Goal: Information Seeking & Learning: Find specific fact

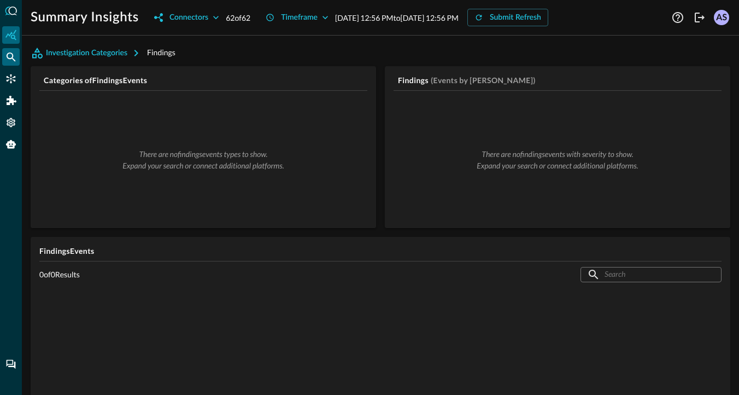
click at [7, 52] on icon "Federated Search" at bounding box center [10, 56] width 11 height 11
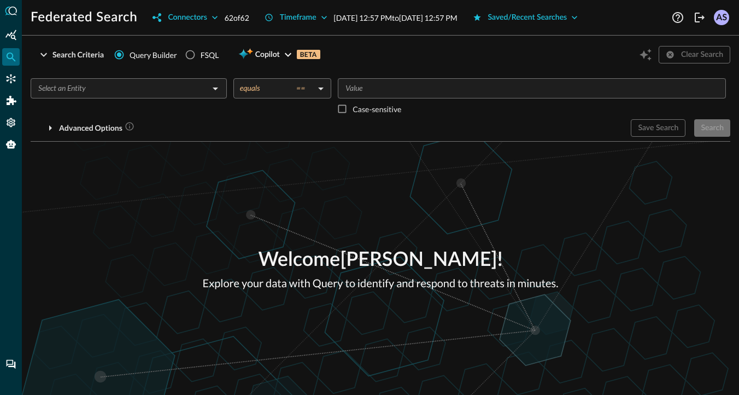
click at [67, 87] on input "text" at bounding box center [120, 88] width 172 height 14
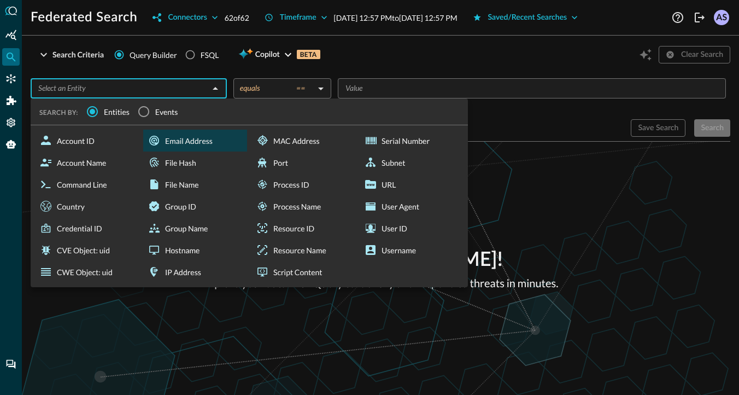
type input "Email Address"
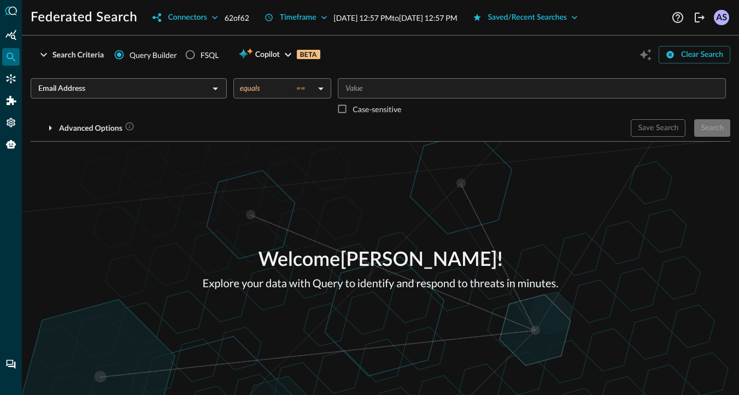
click at [325, 89] on body "Federated Search Connectors 62 of 62 Timeframe [DATE] 12:57 PM to [DATE] 12:57 …" at bounding box center [369, 197] width 739 height 395
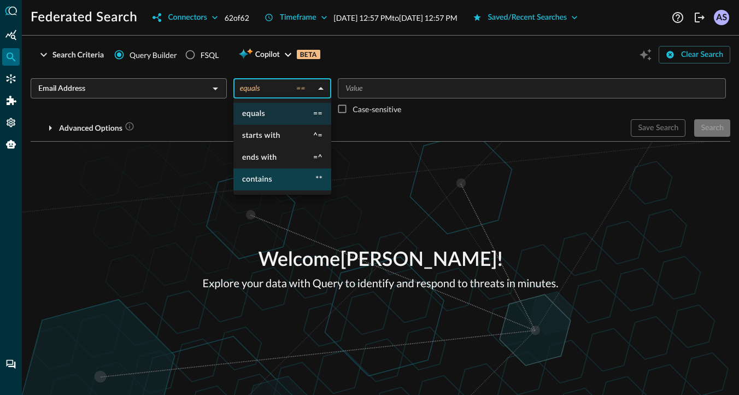
click at [261, 176] on span "contains" at bounding box center [257, 179] width 30 height 8
type input "contains"
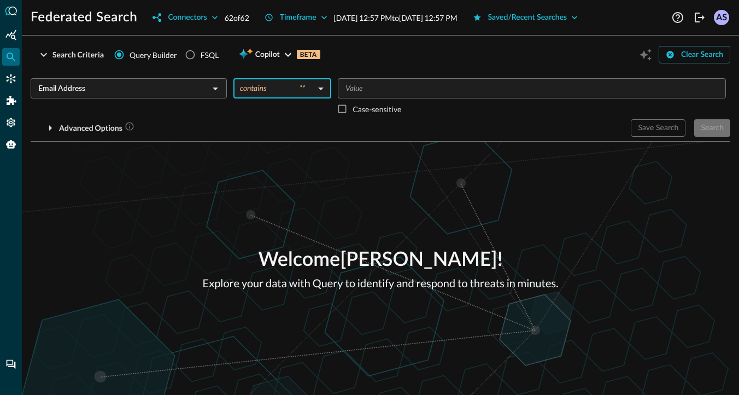
click at [358, 89] on input "Value" at bounding box center [531, 88] width 380 height 14
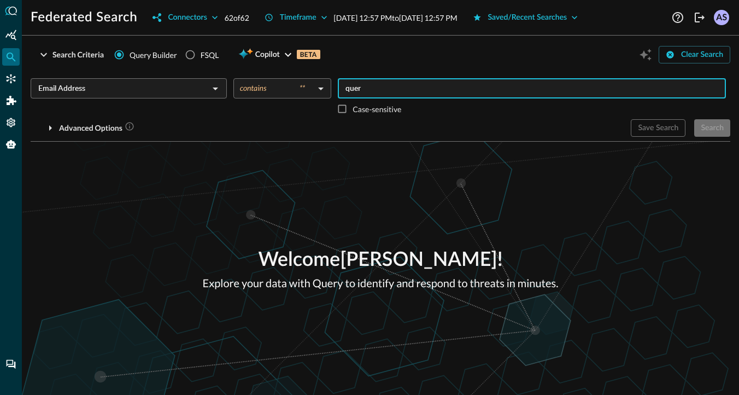
type input "query"
click at [717, 124] on div "Search" at bounding box center [712, 128] width 23 height 14
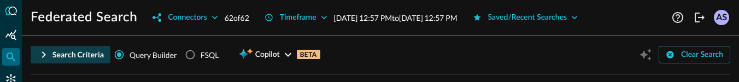
click at [75, 52] on div "Search Criteria" at bounding box center [77, 55] width 51 height 14
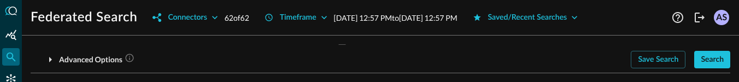
scroll to position [73, 0]
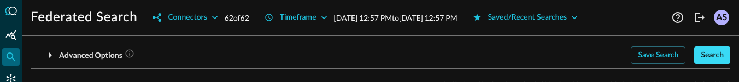
click at [714, 58] on div "Search" at bounding box center [712, 56] width 23 height 14
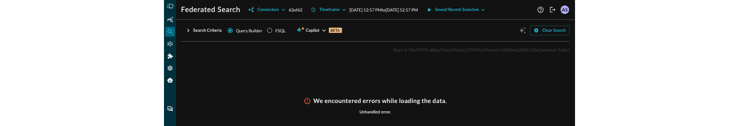
scroll to position [0, 0]
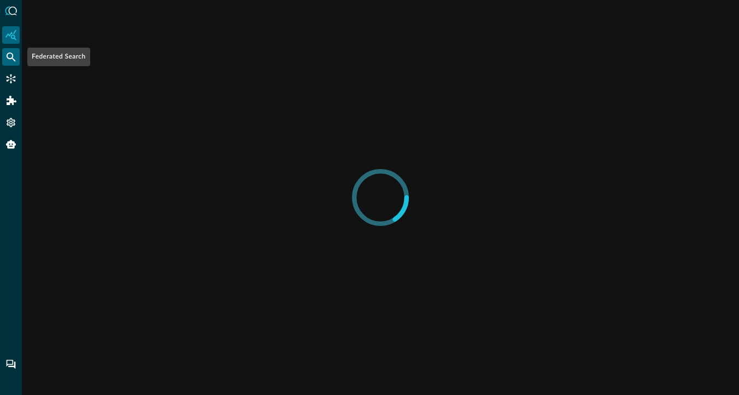
click at [7, 55] on icon "Federated Search" at bounding box center [11, 56] width 9 height 9
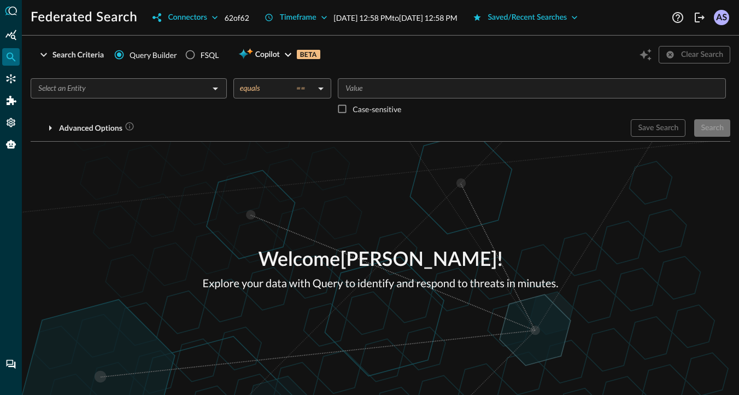
click at [163, 91] on input "text" at bounding box center [120, 88] width 172 height 14
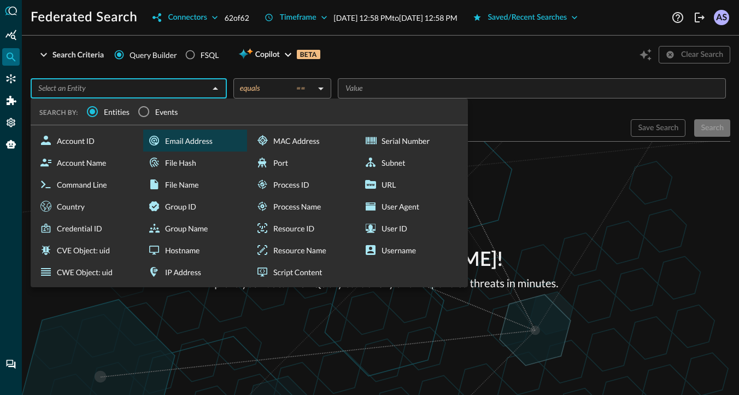
click at [212, 140] on div "Email Address" at bounding box center [195, 141] width 104 height 22
type input "Email Address"
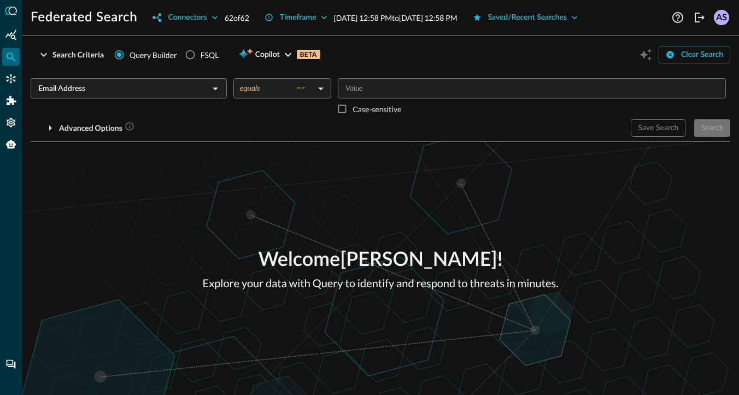
click at [302, 93] on body "Federated Search Connectors 62 of 62 Timeframe Sep 10, 2025 12:58 PM to Sep 11,…" at bounding box center [369, 197] width 739 height 395
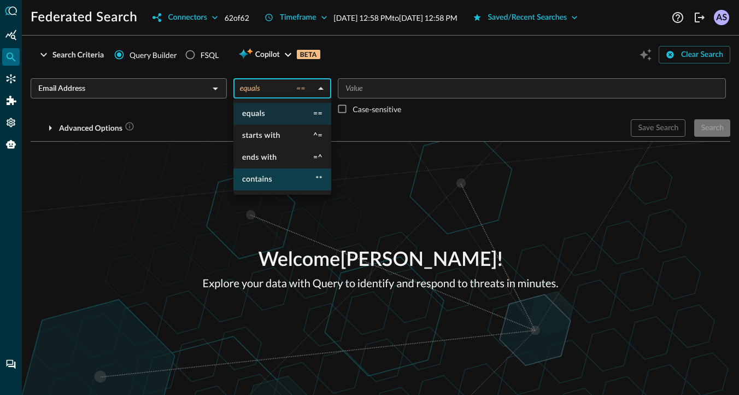
click at [277, 177] on li "contains **" at bounding box center [282, 179] width 98 height 22
type input "contains"
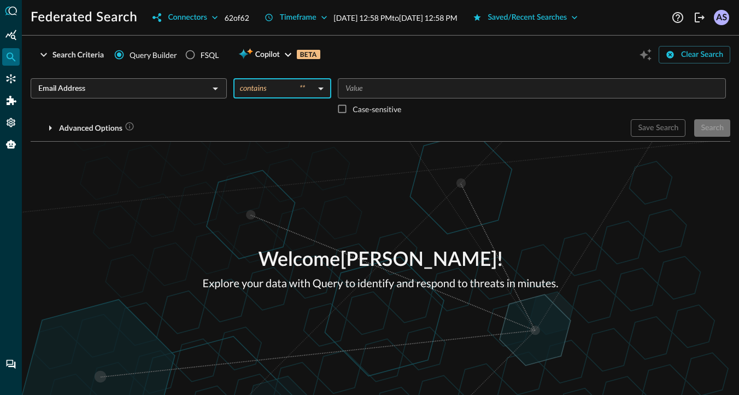
click at [362, 90] on input "Value" at bounding box center [531, 88] width 380 height 14
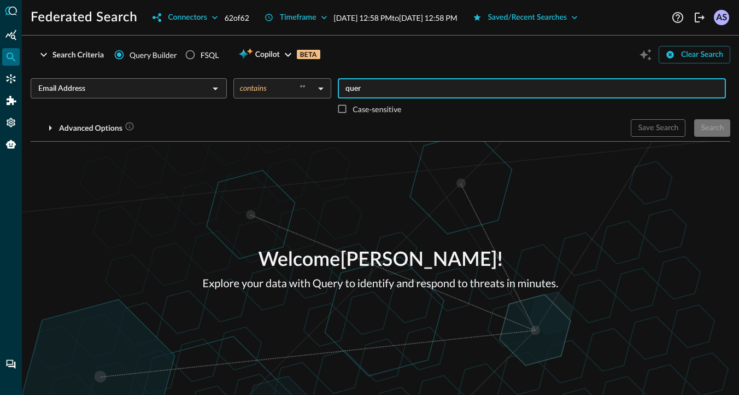
type input "query"
click at [713, 129] on div "Search" at bounding box center [712, 128] width 23 height 14
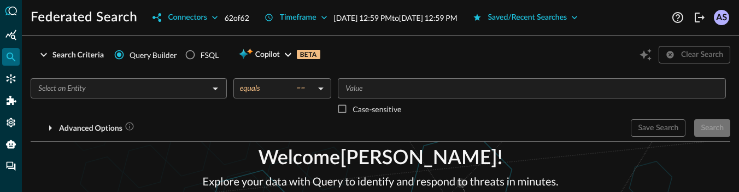
click at [201, 83] on div "​ equals == equals ​ ​ Case-sensitive" at bounding box center [381, 98] width 700 height 41
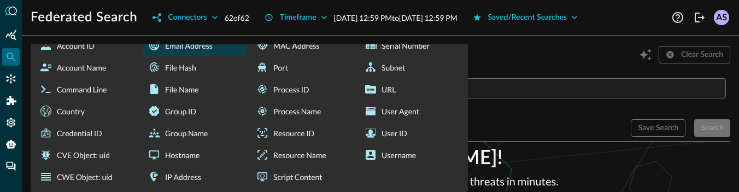
click at [185, 51] on div "Email Address" at bounding box center [195, 45] width 104 height 22
type input "Email Address"
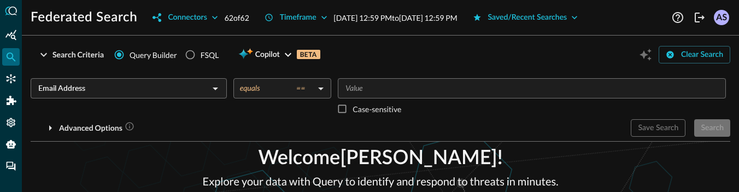
click at [290, 84] on body "Federated Search Connectors 62 of 62 Timeframe Sep 10, 2025 12:59 PM to Sep 11,…" at bounding box center [369, 96] width 739 height 192
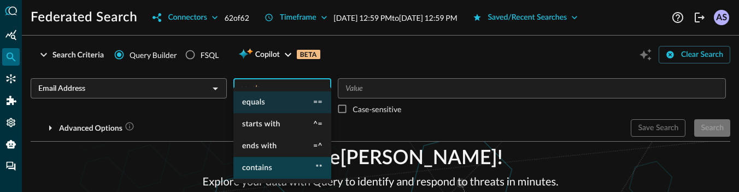
click at [276, 168] on li "contains **" at bounding box center [282, 168] width 98 height 22
type input "contains"
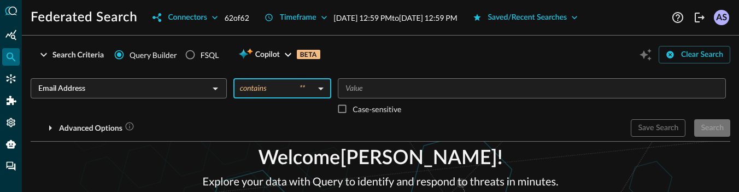
click at [367, 93] on input "Value" at bounding box center [531, 88] width 380 height 14
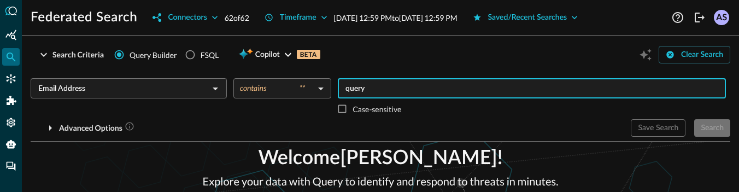
type input "query"
click at [517, 127] on div "Advanced Options" at bounding box center [326, 127] width 591 height 17
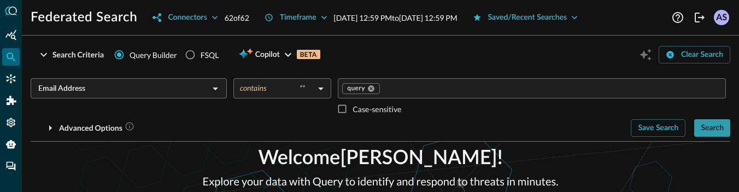
click at [706, 129] on div "Search" at bounding box center [712, 128] width 23 height 14
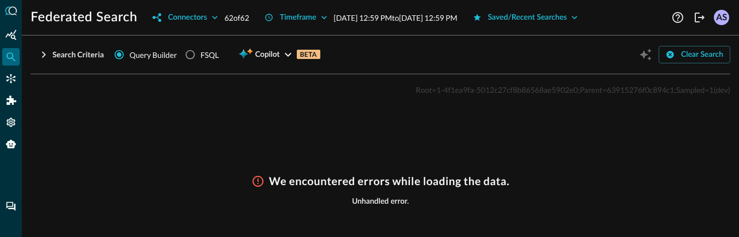
click at [323, 177] on h3 "We encountered errors while loading the data." at bounding box center [389, 181] width 240 height 13
click at [259, 181] on icon at bounding box center [257, 181] width 13 height 13
